Goal: Transaction & Acquisition: Purchase product/service

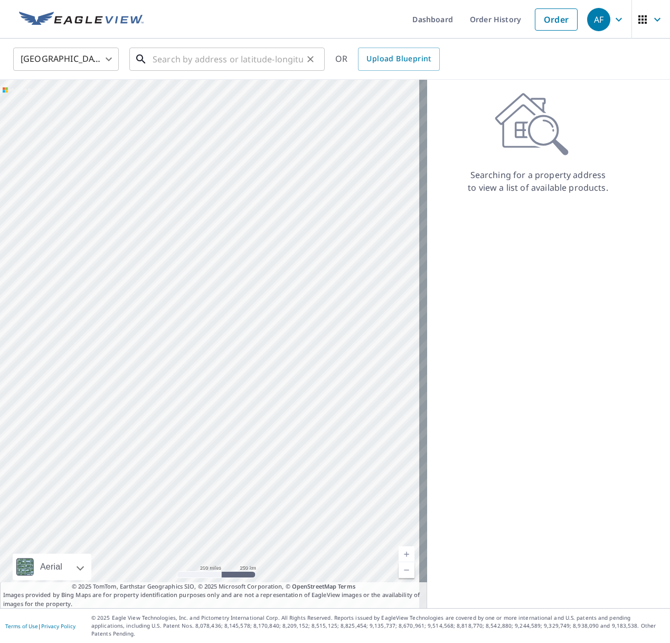
click at [231, 57] on input "text" at bounding box center [228, 59] width 150 height 30
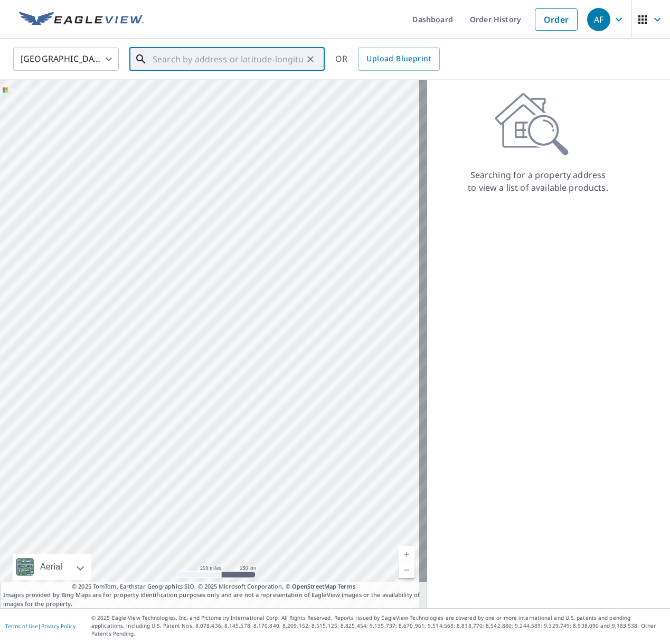
paste input "[STREET_ADDRESS][US_STATE]"
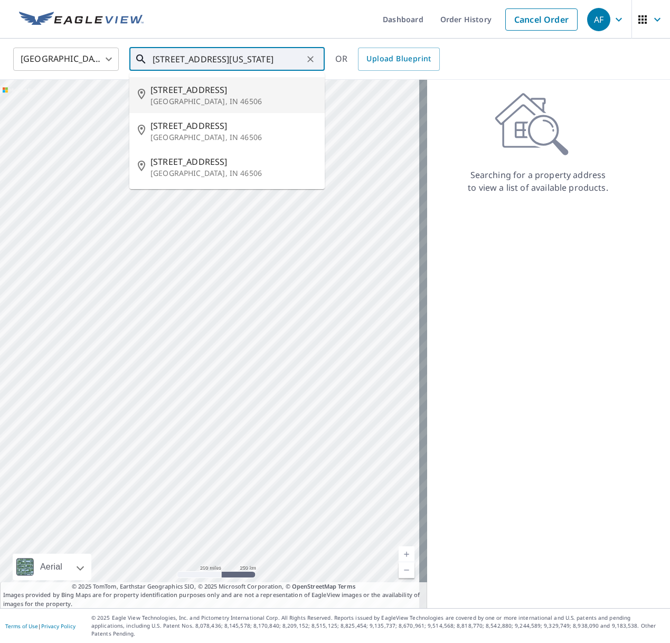
click at [228, 88] on span "[STREET_ADDRESS]" at bounding box center [233, 89] width 166 height 13
type input "[STREET_ADDRESS]"
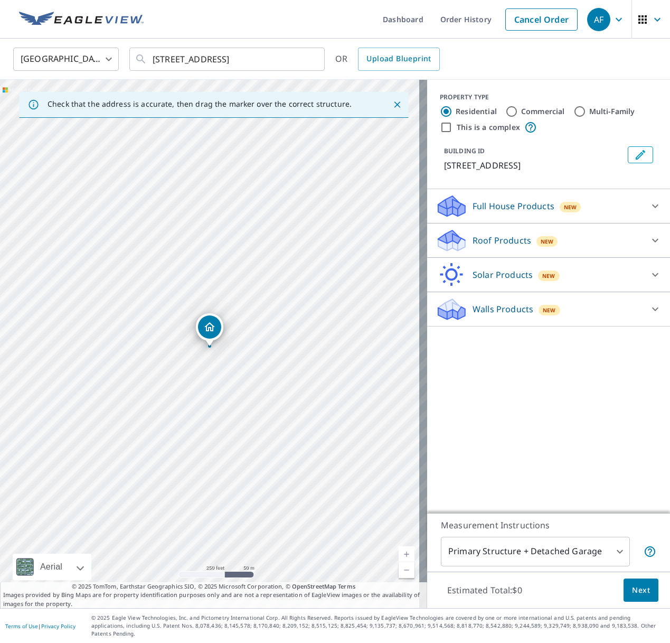
click at [476, 242] on p "Roof Products" at bounding box center [502, 240] width 59 height 13
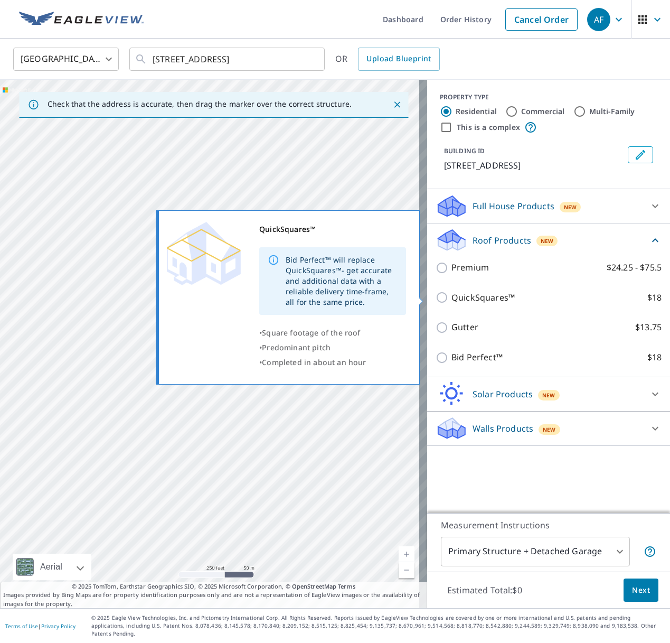
click at [488, 297] on p "QuickSquares™" at bounding box center [482, 297] width 63 height 13
click at [451, 297] on input "QuickSquares™ $18" at bounding box center [444, 297] width 16 height 13
checkbox input "true"
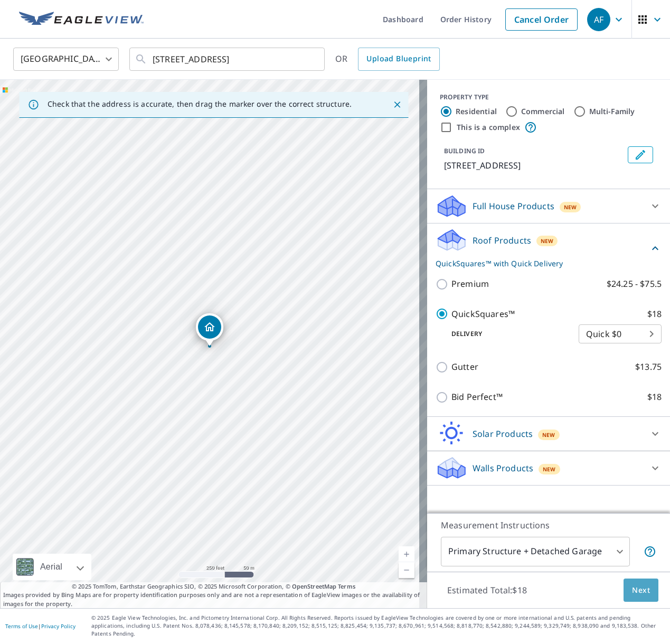
click at [646, 592] on button "Next" at bounding box center [641, 590] width 35 height 24
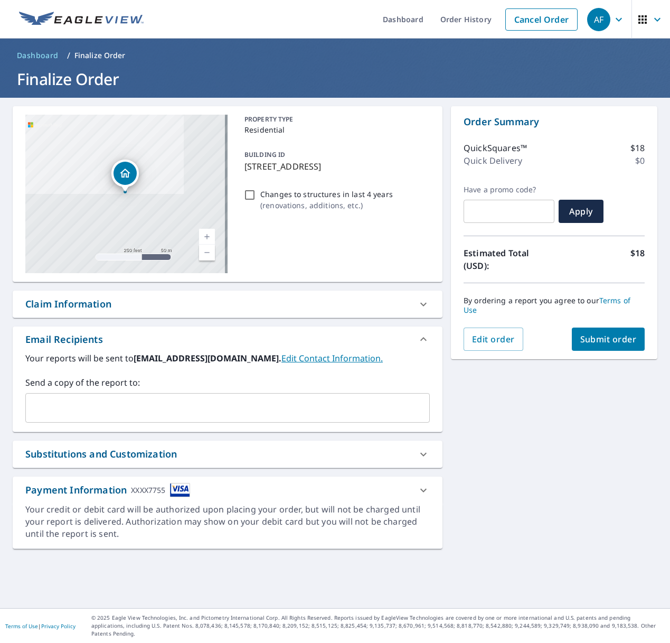
click at [566, 485] on div "**********" at bounding box center [335, 353] width 670 height 510
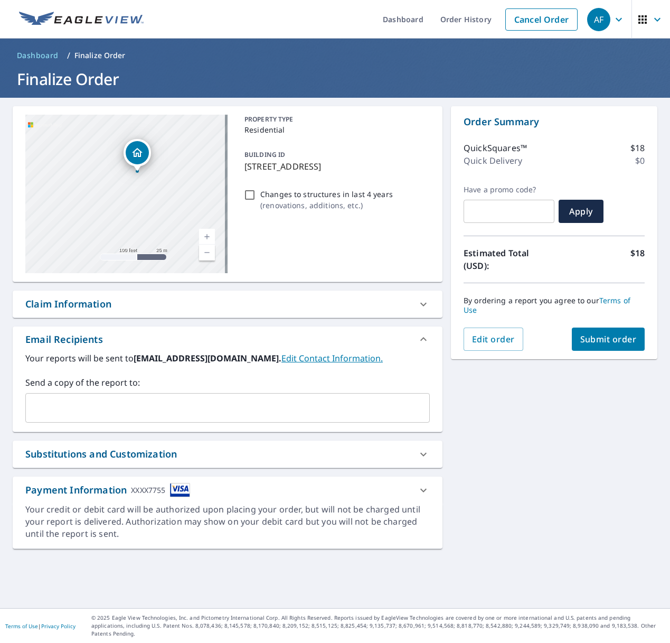
click at [390, 217] on div "PROPERTY TYPE Residential BUILDING ID [STREET_ADDRESS] Changes to structures in…" at bounding box center [335, 194] width 190 height 158
click at [577, 467] on div "**********" at bounding box center [335, 353] width 670 height 510
click at [465, 24] on link "Order History" at bounding box center [466, 19] width 68 height 39
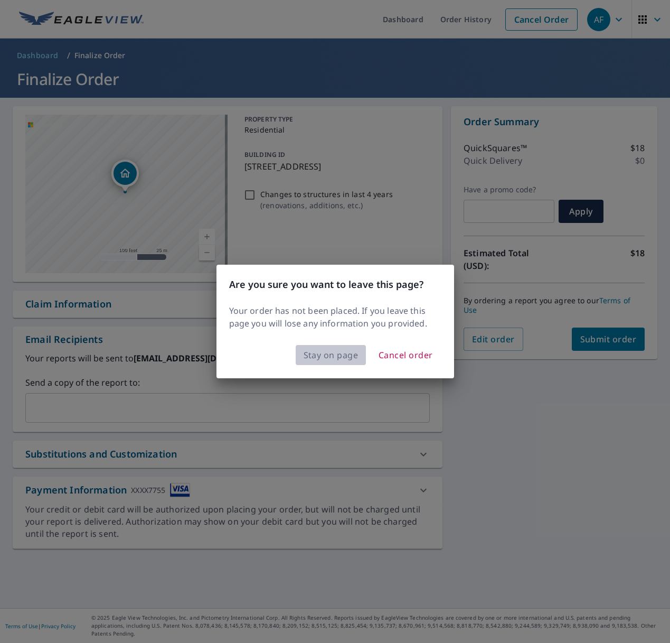
click at [352, 355] on span "Stay on page" at bounding box center [331, 354] width 55 height 15
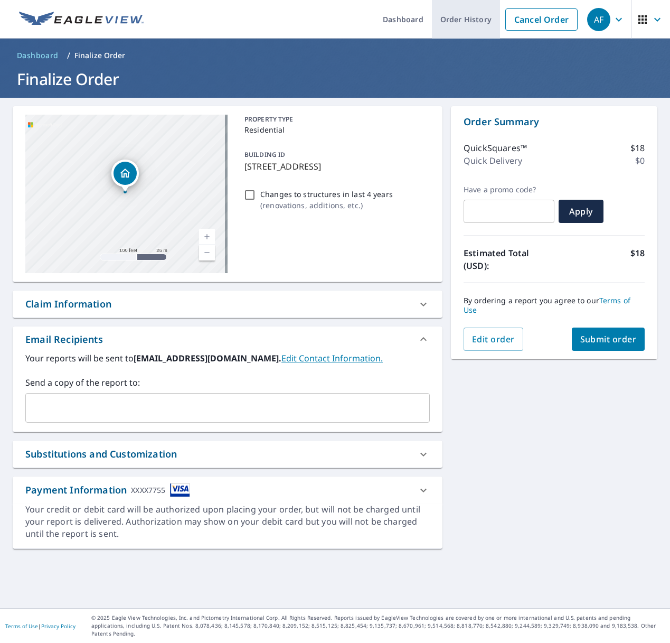
click at [449, 30] on link "Order History" at bounding box center [466, 19] width 68 height 39
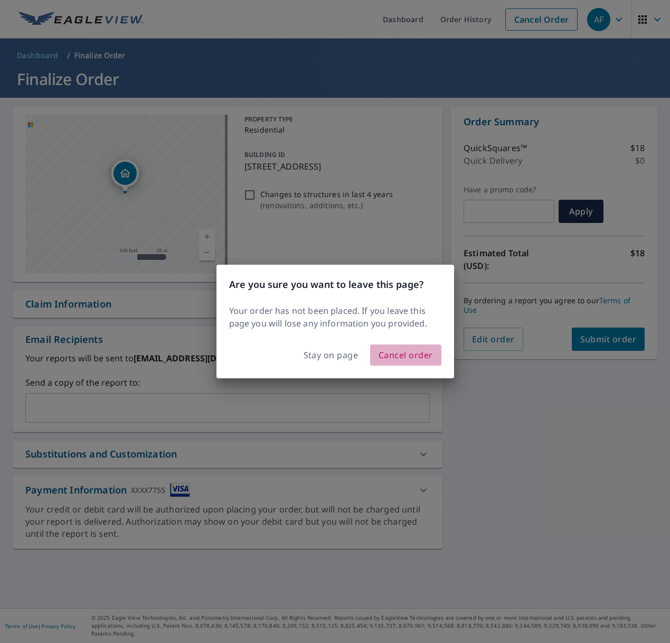
click at [403, 349] on span "Cancel order" at bounding box center [406, 354] width 54 height 15
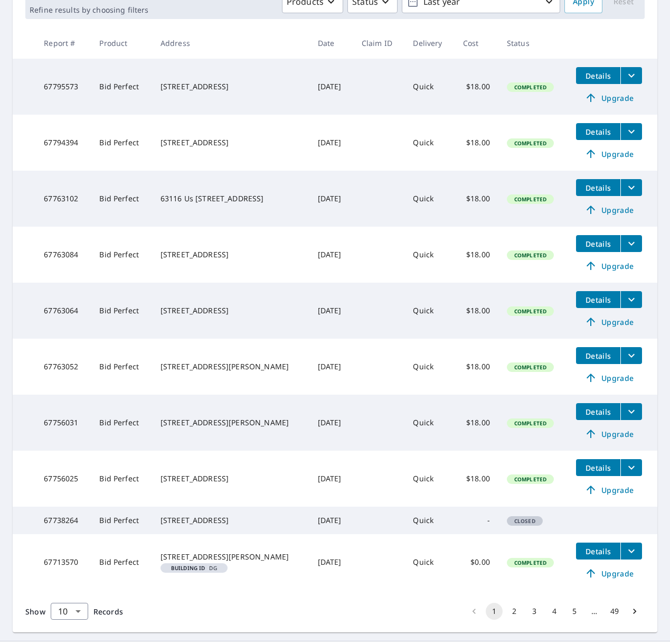
scroll to position [211, 0]
